Goal: Contribute content

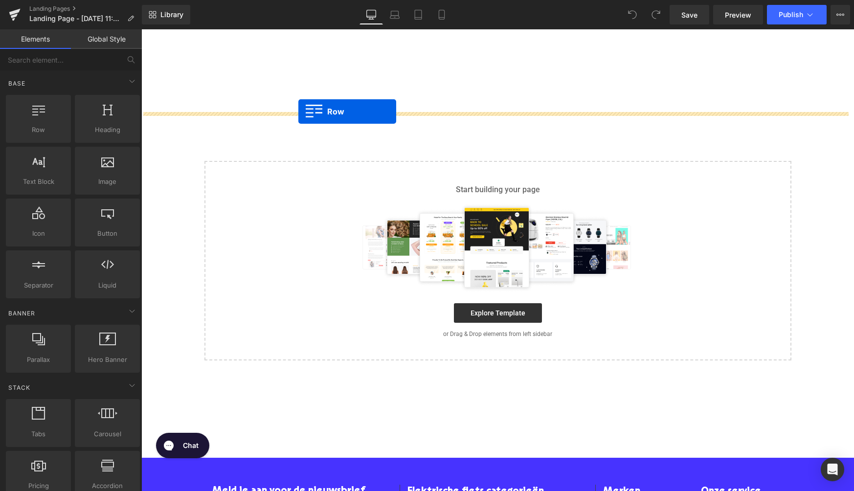
drag, startPoint x: 180, startPoint y: 152, endPoint x: 298, endPoint y: 112, distance: 124.7
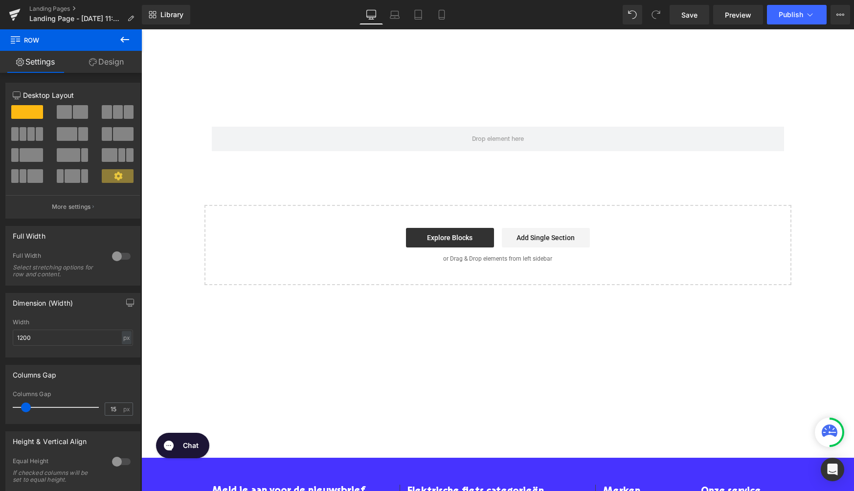
click at [127, 38] on icon at bounding box center [125, 40] width 12 height 12
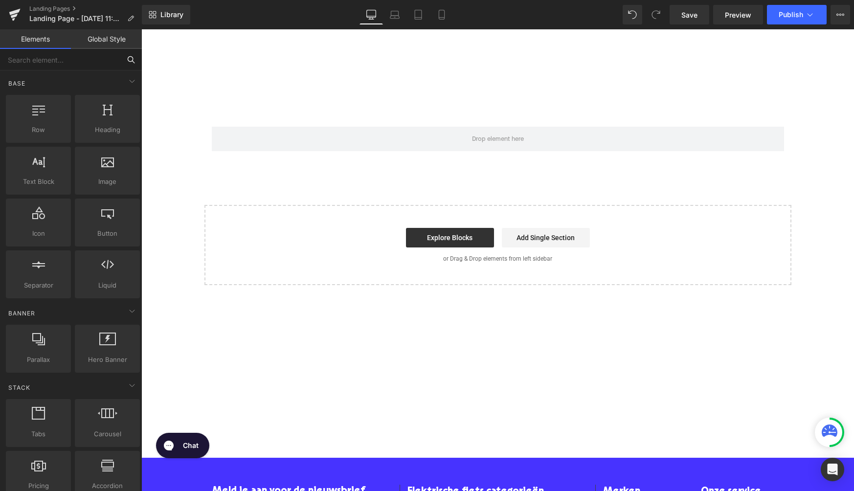
click at [69, 60] on input "text" at bounding box center [60, 60] width 120 height 22
type input "liq"
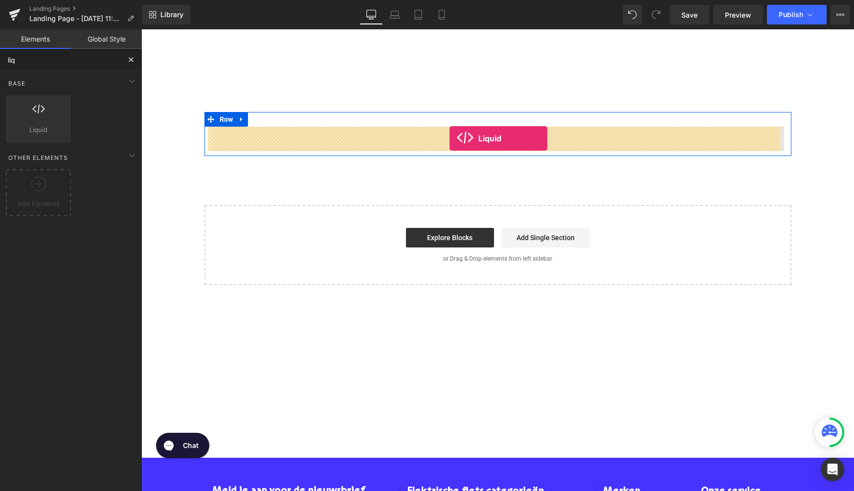
drag, startPoint x: 185, startPoint y: 147, endPoint x: 449, endPoint y: 138, distance: 264.2
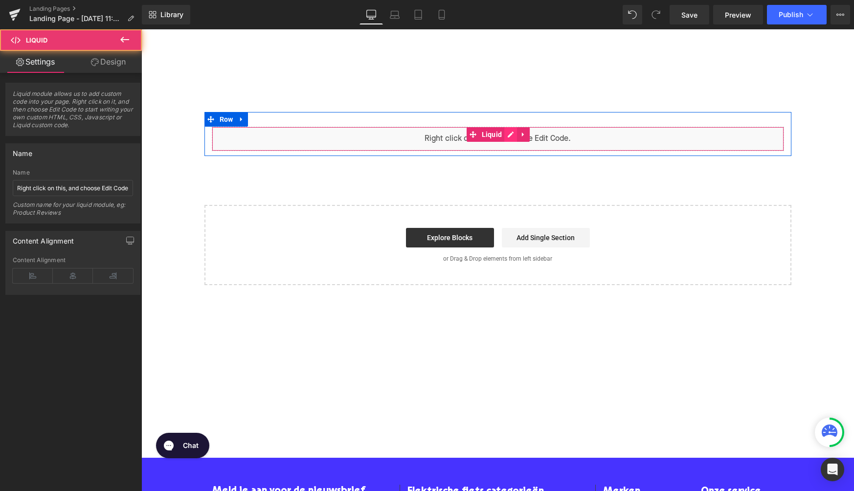
click at [506, 135] on div "Liquid" at bounding box center [498, 139] width 572 height 24
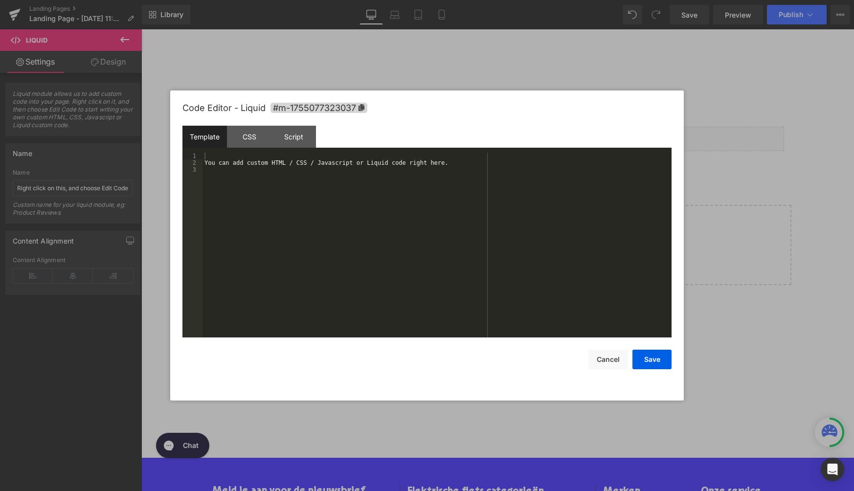
click at [399, 192] on div "You can add custom HTML / CSS / Javascript or Liquid code right here." at bounding box center [436, 252] width 469 height 199
click at [653, 363] on button "Save" at bounding box center [651, 360] width 39 height 20
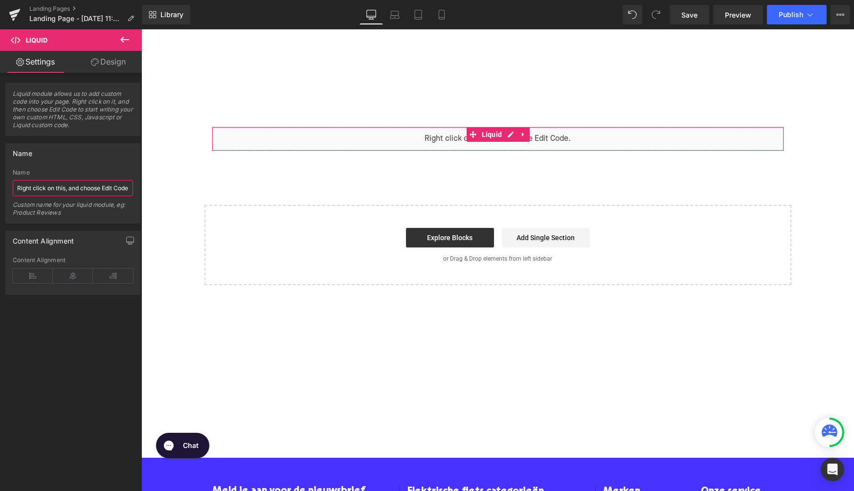
click at [80, 191] on input "Right click on this, and choose Edit Code." at bounding box center [73, 188] width 120 height 16
type input "Leasing Form Widget"
click at [702, 43] on div at bounding box center [497, 70] width 713 height 83
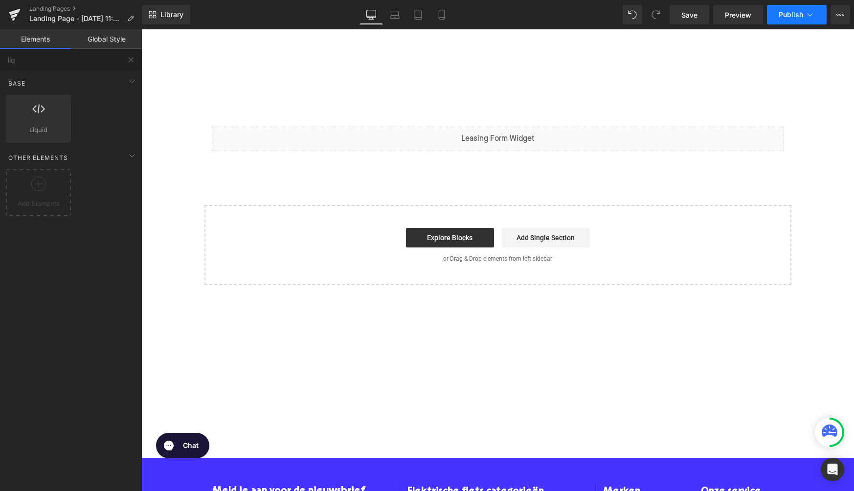
click at [783, 22] on button "Publish" at bounding box center [797, 15] width 60 height 20
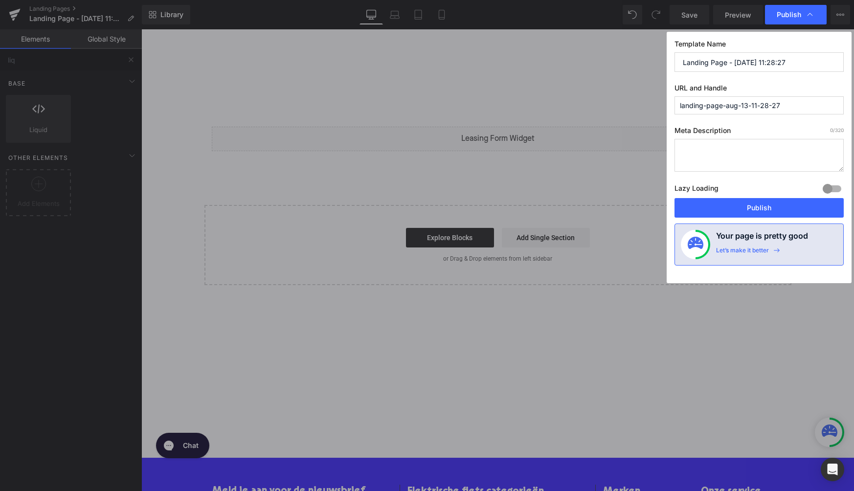
drag, startPoint x: 791, startPoint y: 103, endPoint x: 635, endPoint y: 103, distance: 156.0
click at [635, 103] on div "Publish Template Name Landing Page - [DATE] 11:28:27 URL and Handle landing-pag…" at bounding box center [427, 245] width 854 height 491
paste input "-form"
type input "leasing-form"
click at [759, 58] on input "Landing Page - [DATE] 11:28:27" at bounding box center [758, 62] width 169 height 20
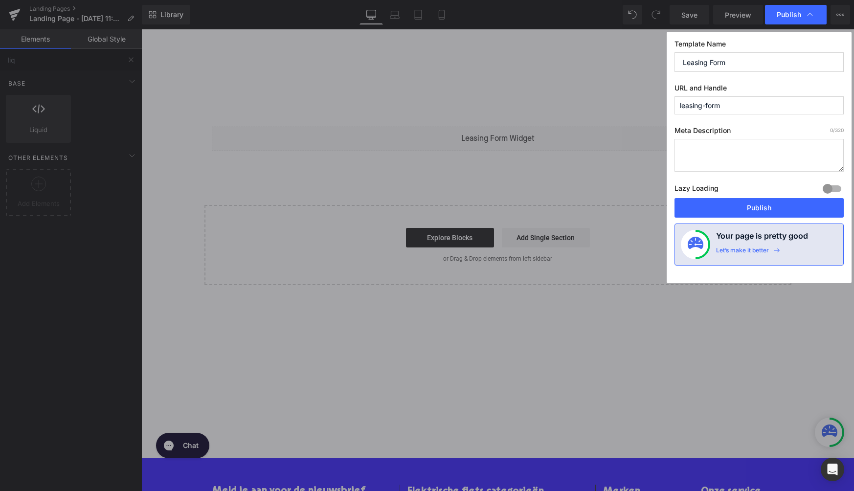
type input "Leasing Form"
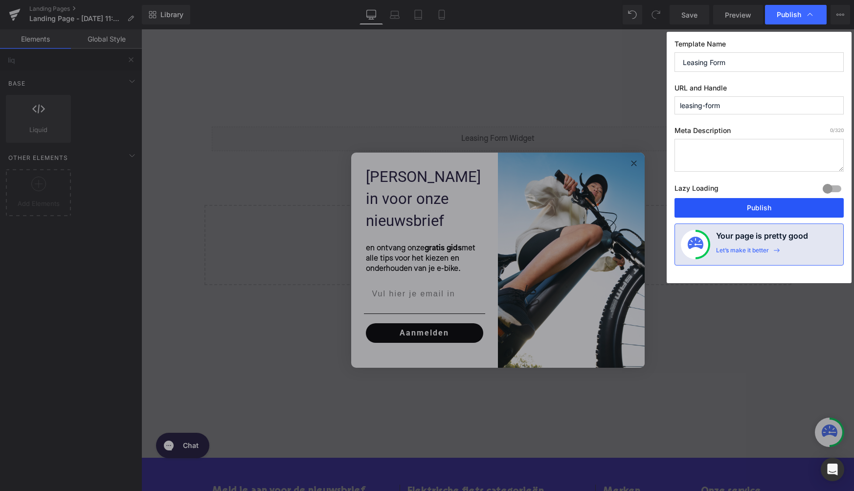
click at [759, 213] on button "Publish" at bounding box center [758, 208] width 169 height 20
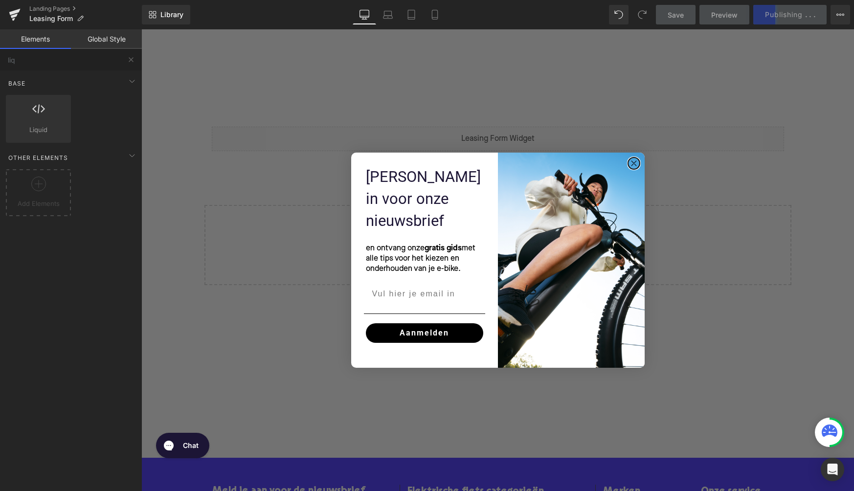
click at [630, 163] on circle "Close dialog" at bounding box center [633, 163] width 11 height 11
